Goal: Check status

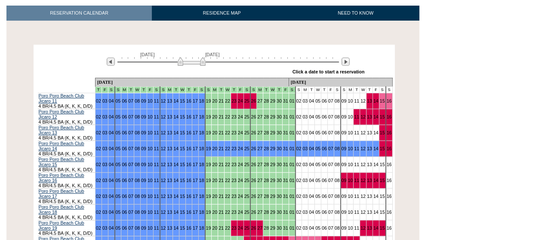
scroll to position [172, 0]
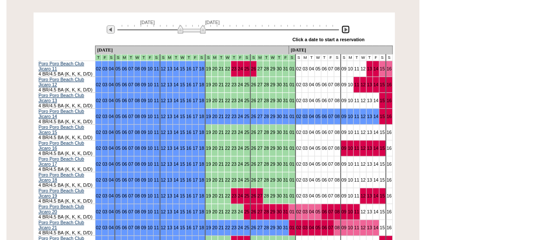
click at [346, 25] on img at bounding box center [345, 29] width 8 height 8
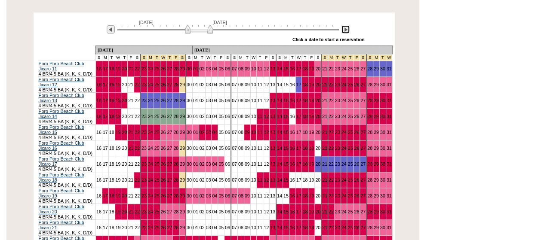
click at [346, 25] on img at bounding box center [345, 29] width 8 height 8
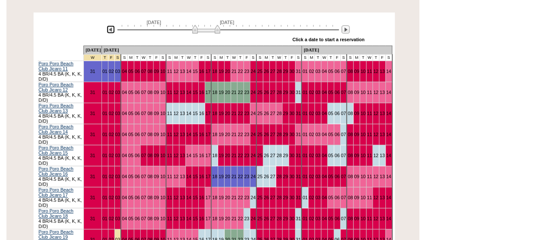
click at [108, 25] on img at bounding box center [111, 29] width 8 height 8
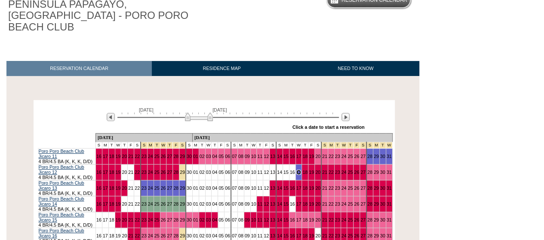
scroll to position [0, 0]
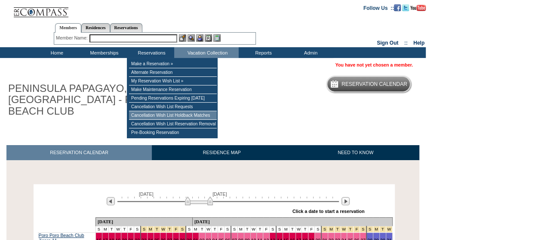
click at [156, 119] on td "Cancellation Wish List Holdback Matches" at bounding box center [173, 115] width 88 height 9
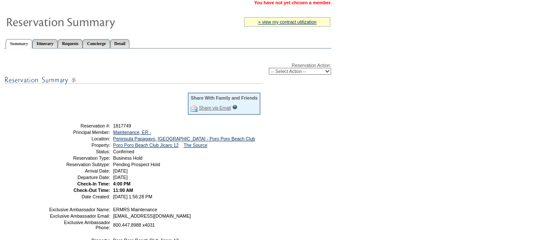
scroll to position [114, 0]
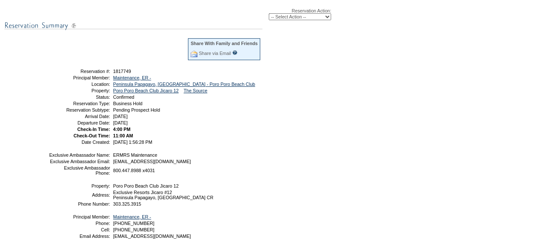
click at [47, 72] on table "Share With Family and Friends Share via Email Share Reservation Information Ple…" at bounding box center [154, 91] width 215 height 110
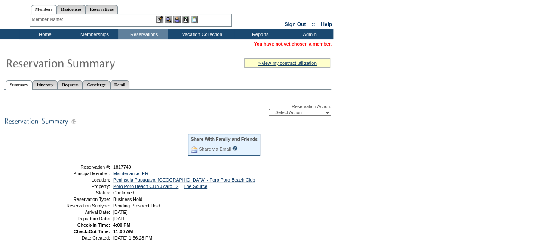
scroll to position [0, 0]
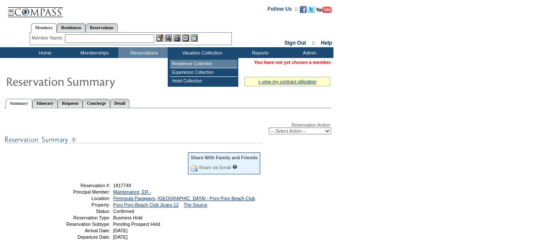
click at [187, 63] on td "Residence Collection" at bounding box center [203, 64] width 67 height 9
